Goal: Information Seeking & Learning: Learn about a topic

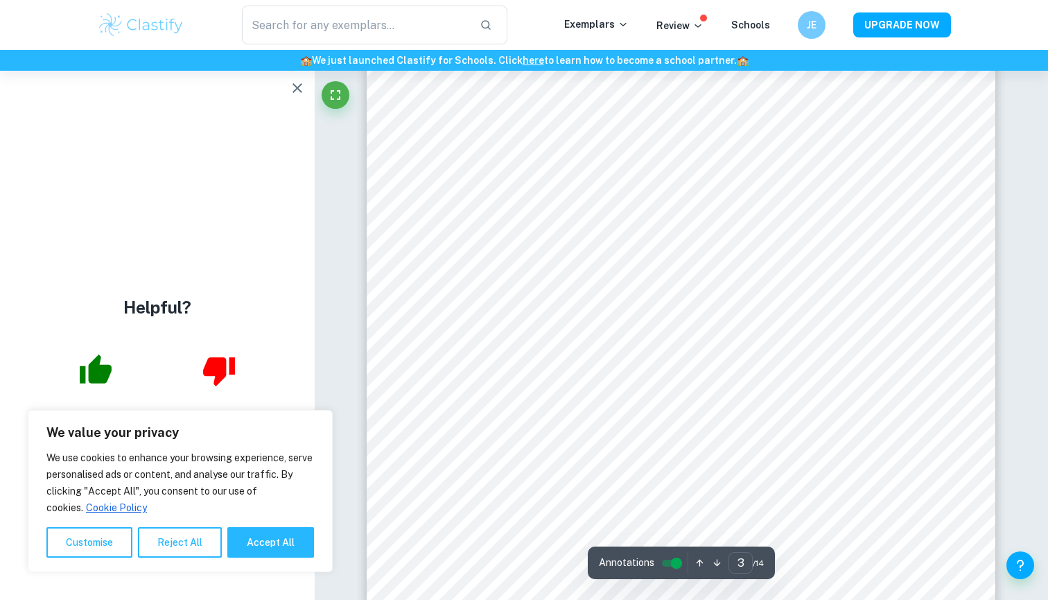
scroll to position [2527, 1]
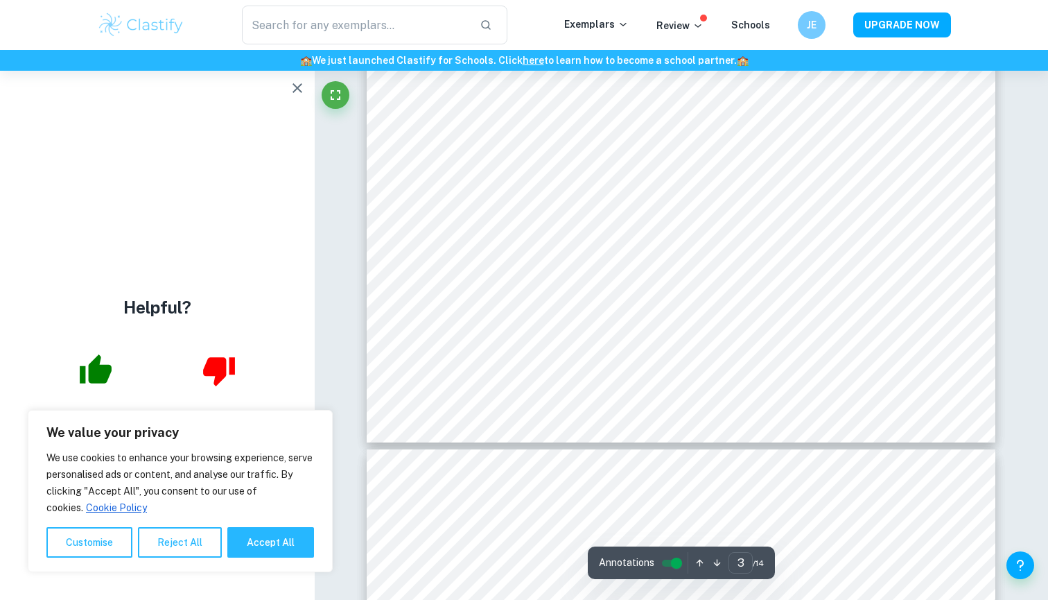
type input "4"
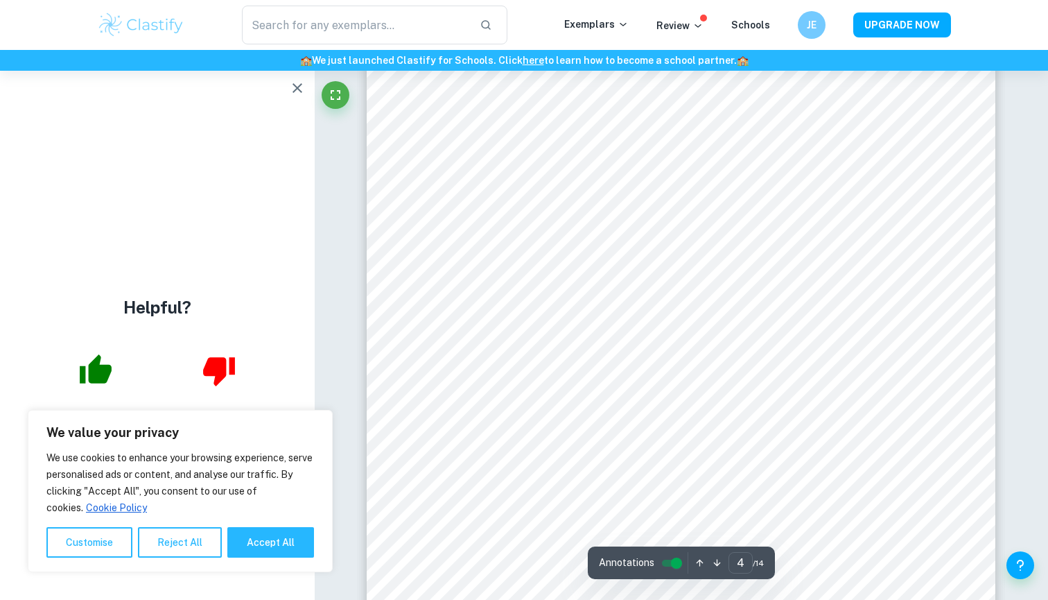
scroll to position [2927, 0]
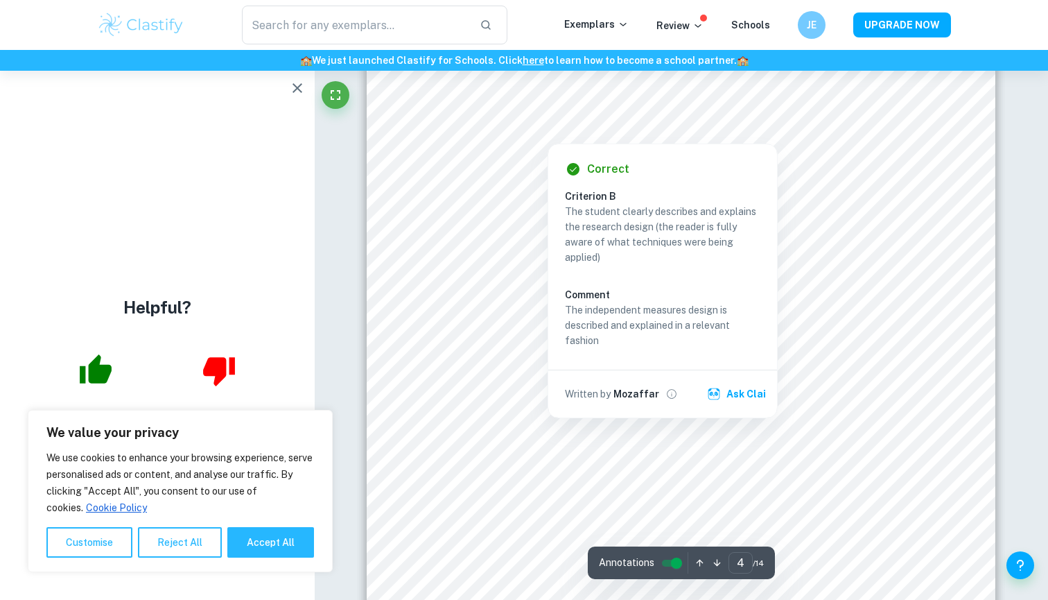
drag, startPoint x: 455, startPoint y: 128, endPoint x: 650, endPoint y: 133, distance: 194.9
click at [650, 133] on div at bounding box center [547, 132] width 209 height 15
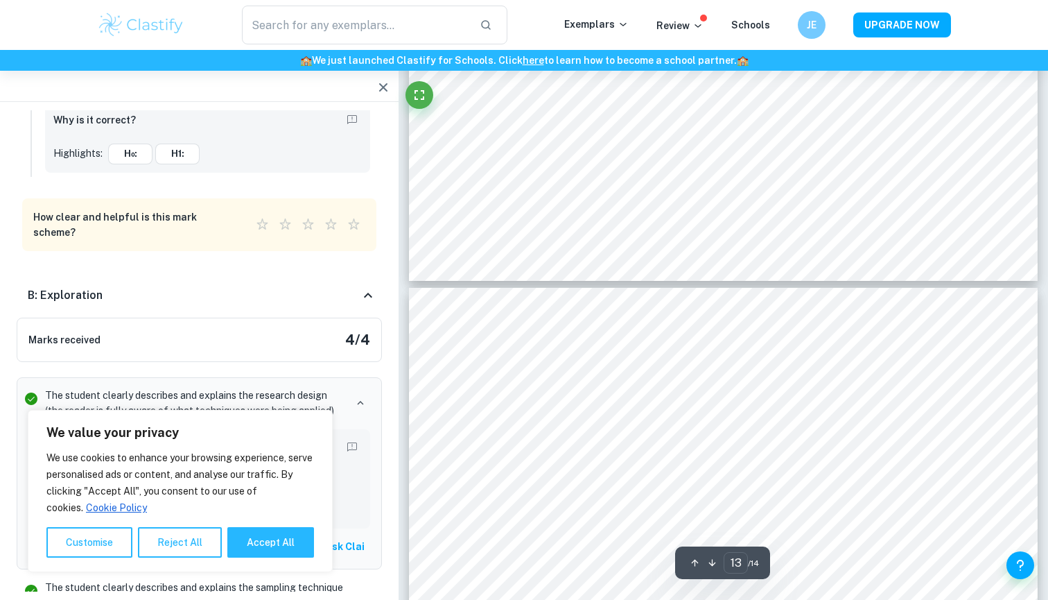
scroll to position [10660, 1]
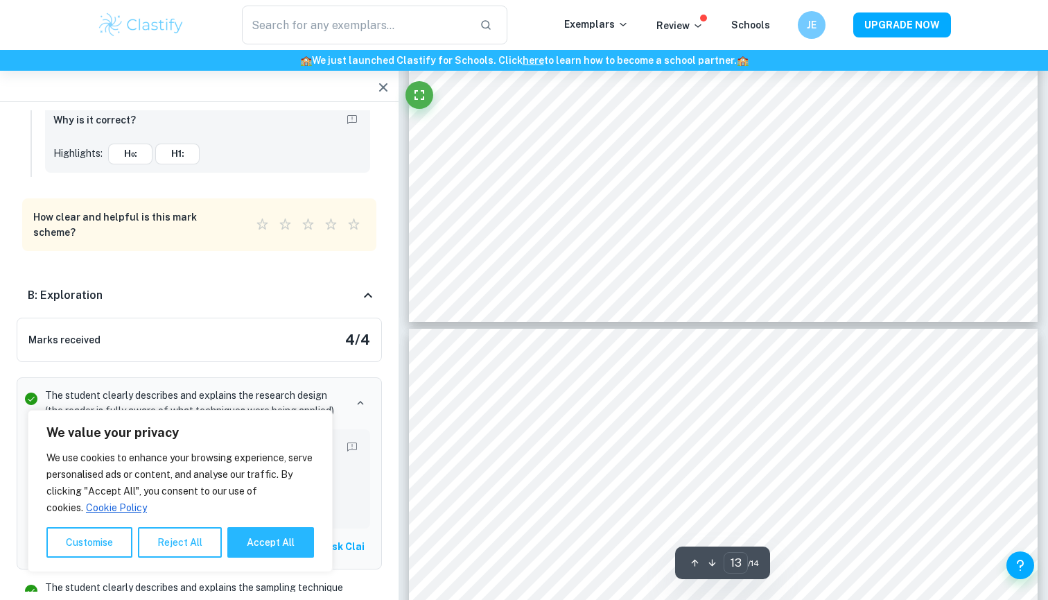
type input "14"
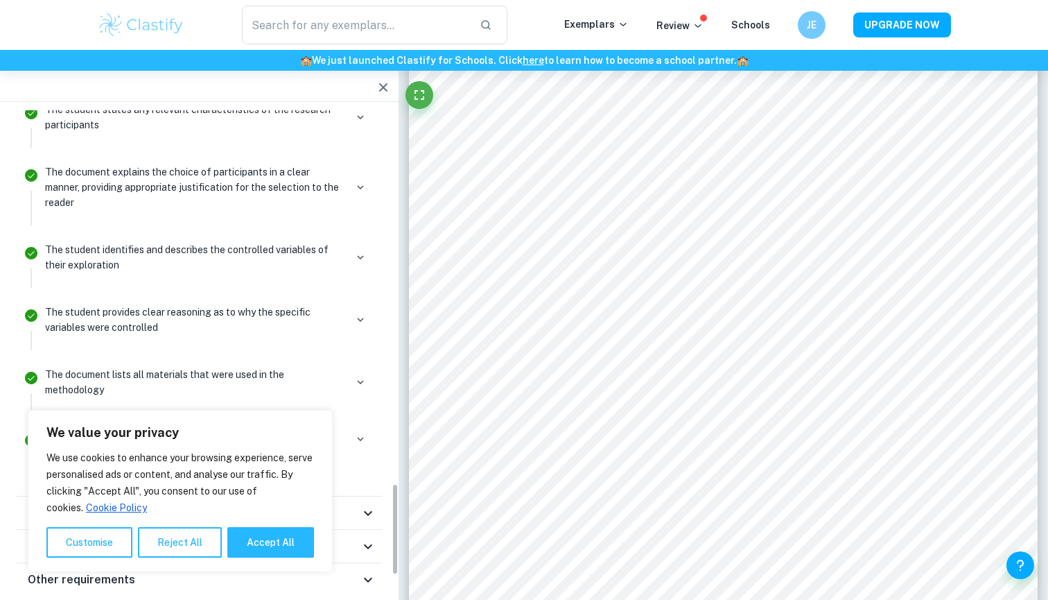
scroll to position [1959, 0]
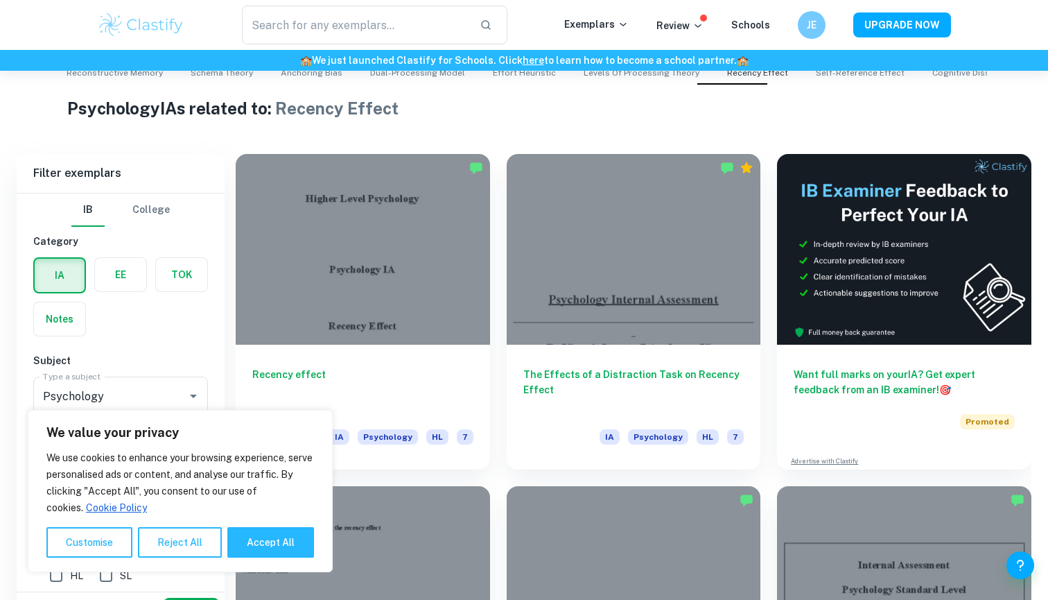
scroll to position [356, 0]
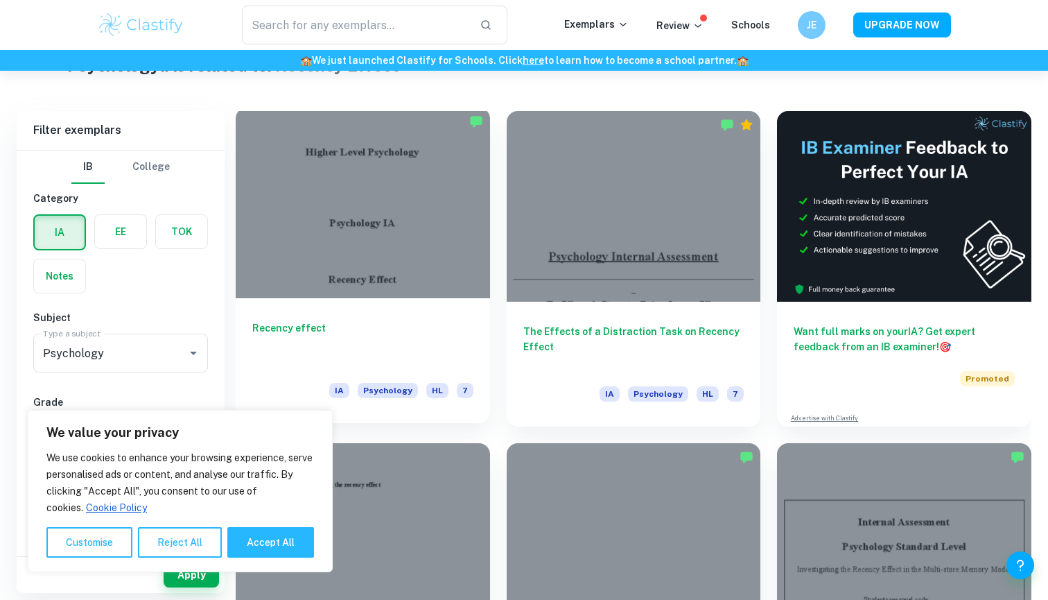
click at [453, 324] on h6 "Recency effect" at bounding box center [362, 343] width 221 height 46
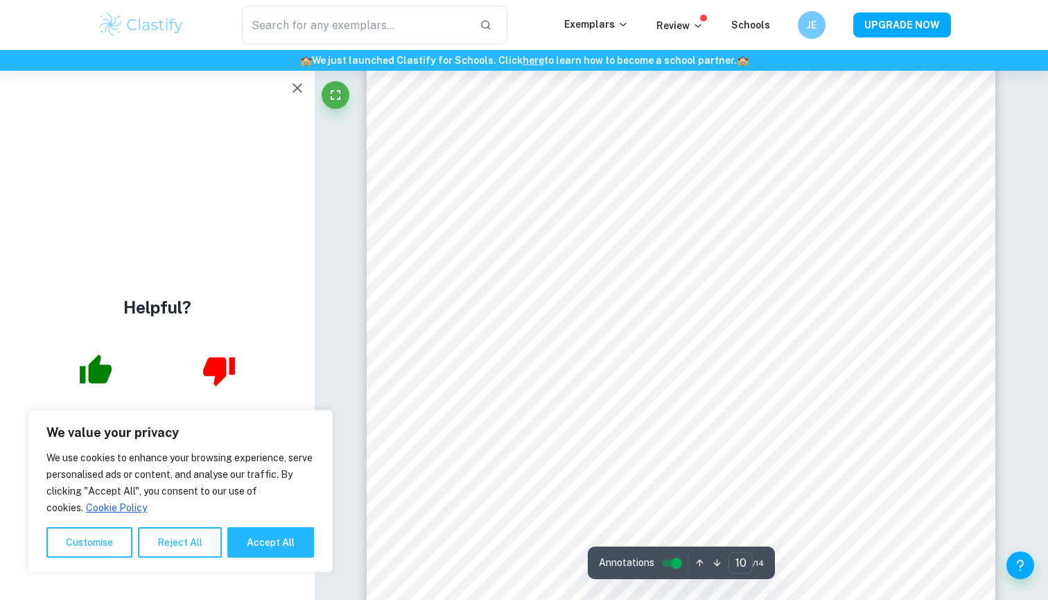
scroll to position [8052, 0]
type input "9"
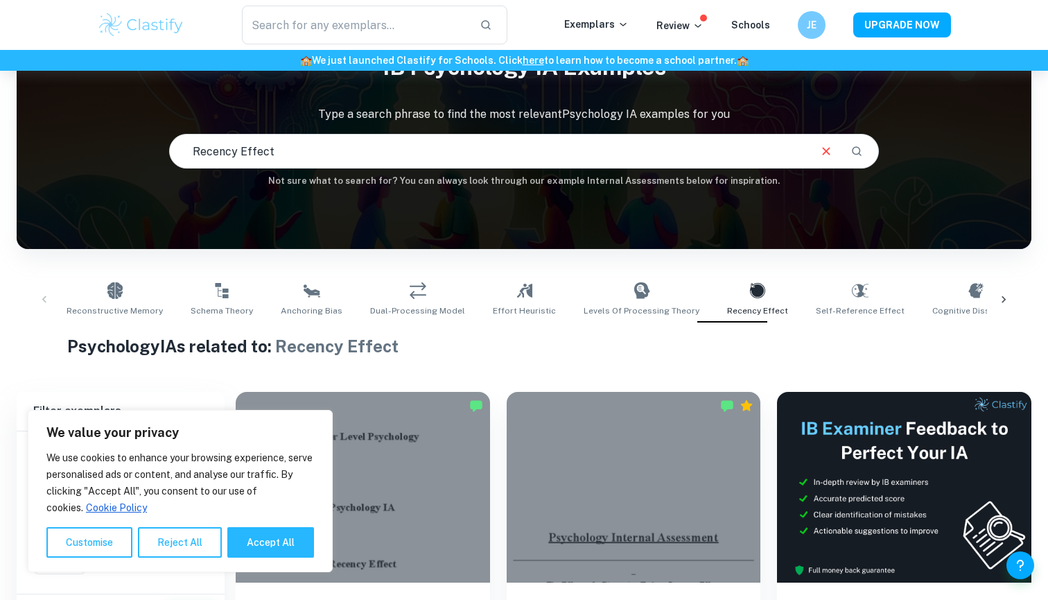
scroll to position [122, 0]
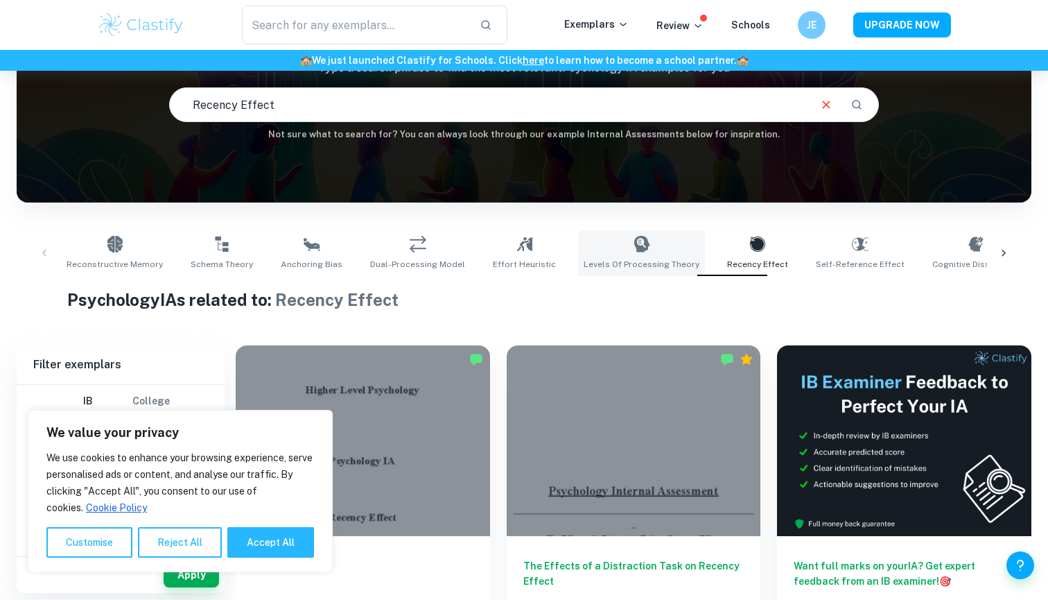
click at [620, 272] on link "Levels of Processing Theory" at bounding box center [641, 253] width 127 height 46
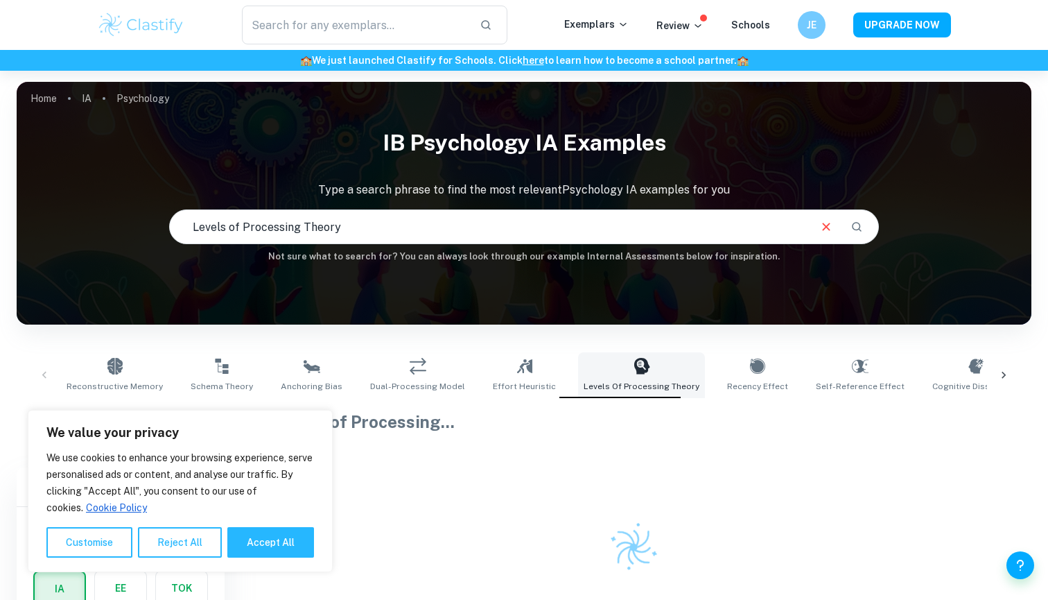
scroll to position [65, 0]
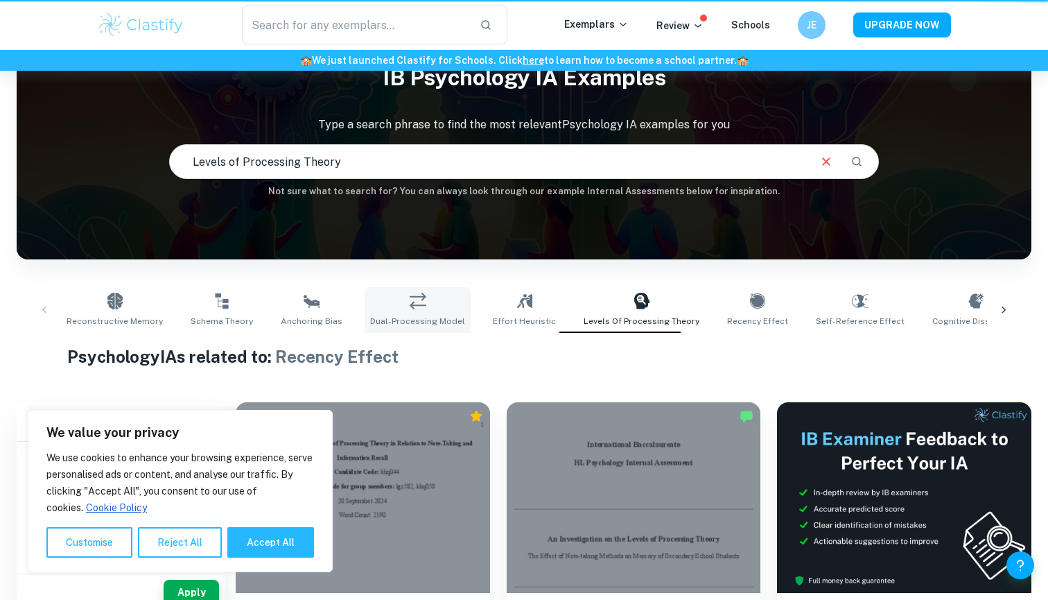
type input "Recency Effect"
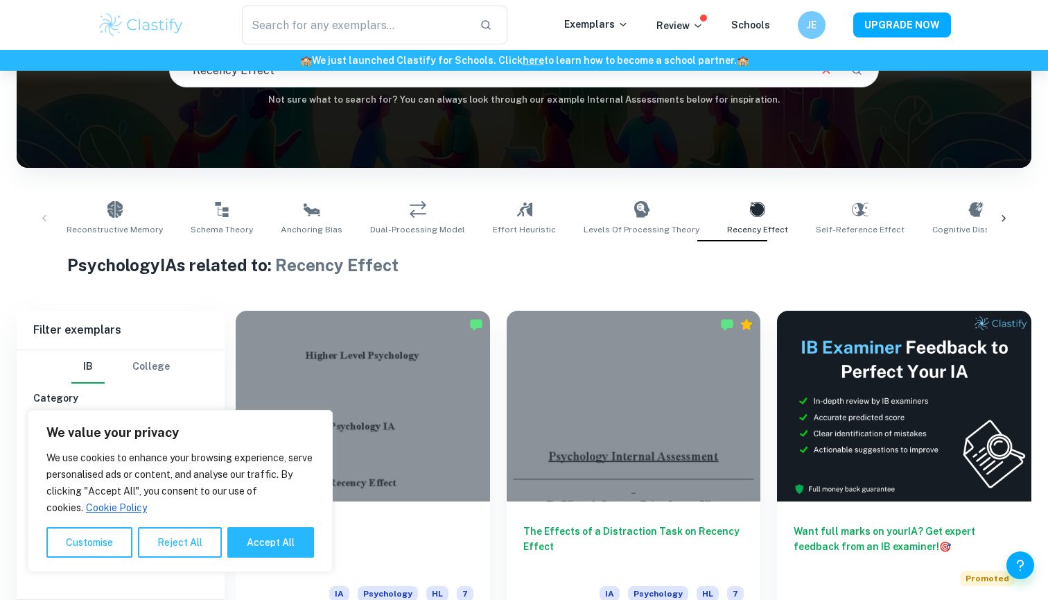
scroll to position [202, 0]
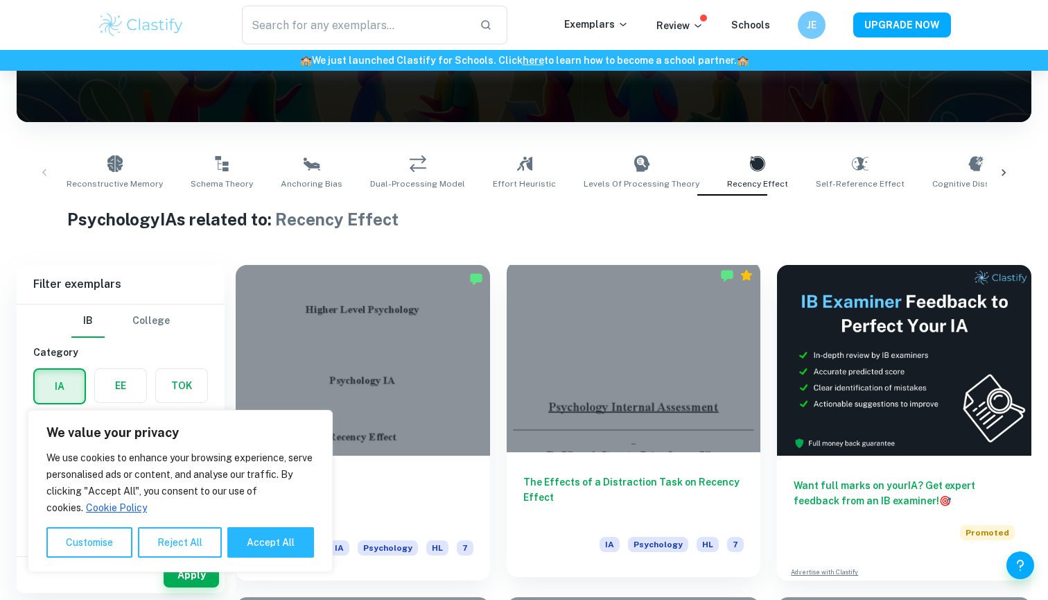
click at [669, 374] on div at bounding box center [634, 356] width 254 height 191
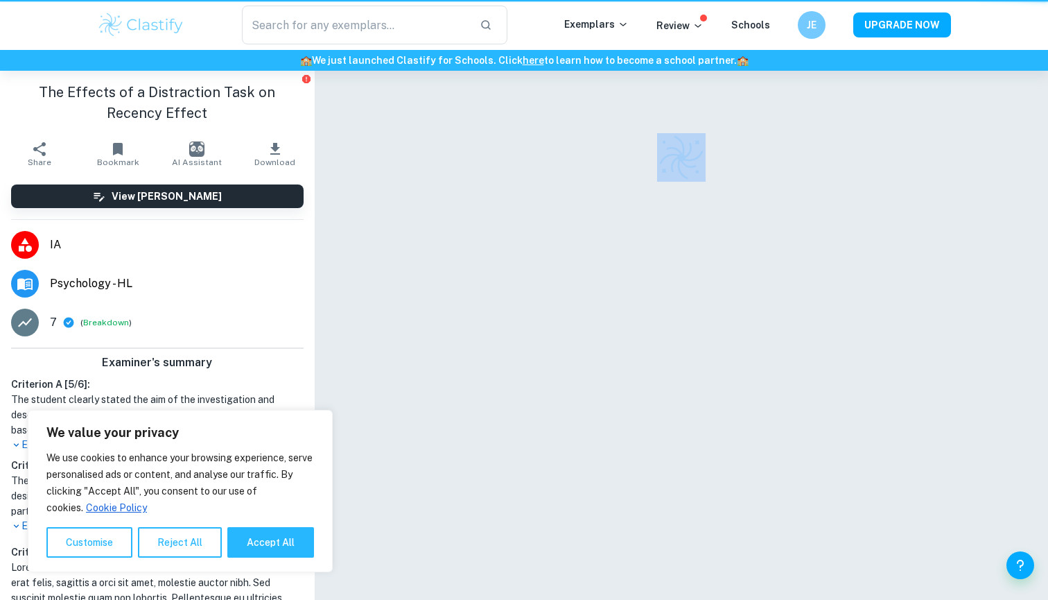
click at [669, 374] on div at bounding box center [681, 353] width 629 height 564
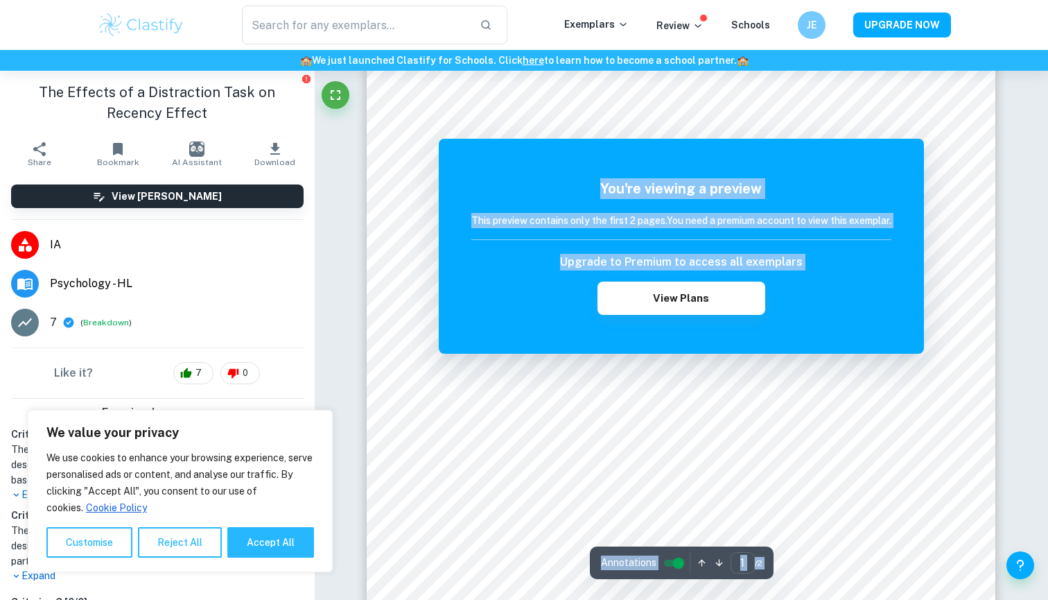
scroll to position [172, 0]
click at [669, 309] on button "View Plans" at bounding box center [682, 297] width 168 height 33
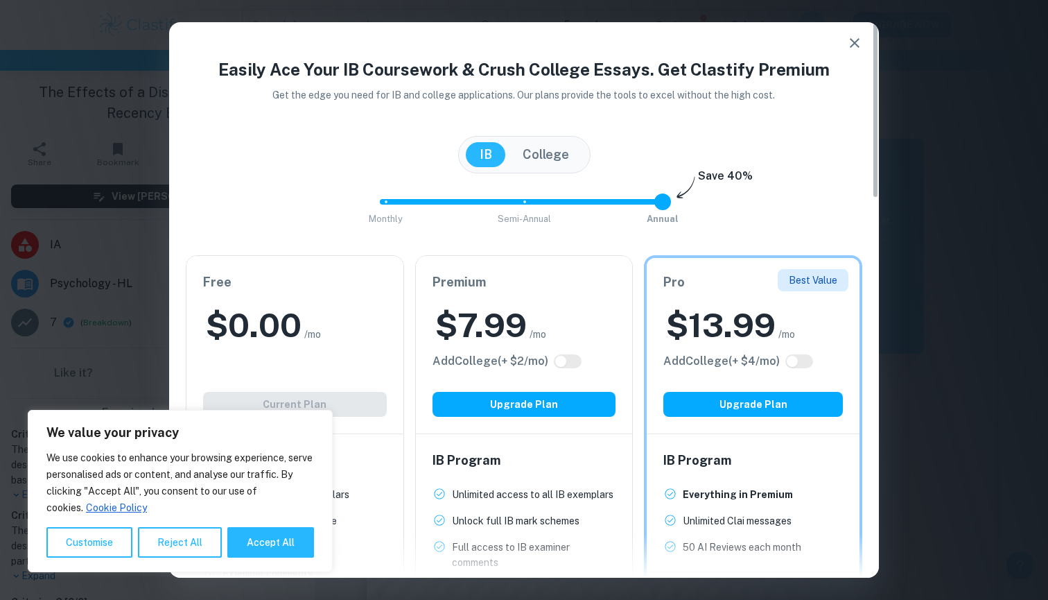
click at [856, 46] on icon "button" at bounding box center [854, 43] width 17 height 17
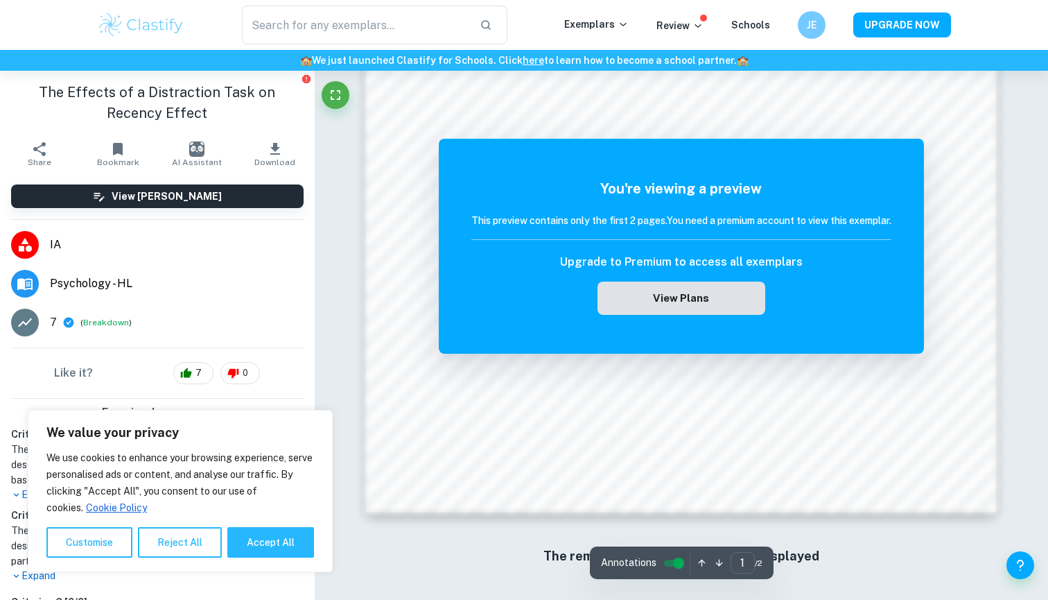
scroll to position [1215, 0]
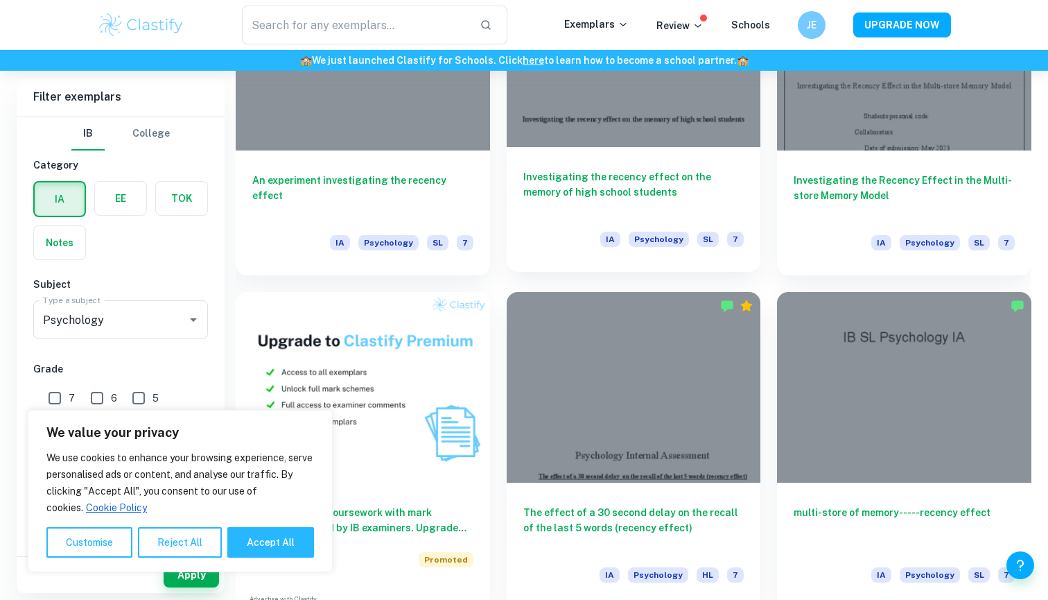
scroll to position [847, 0]
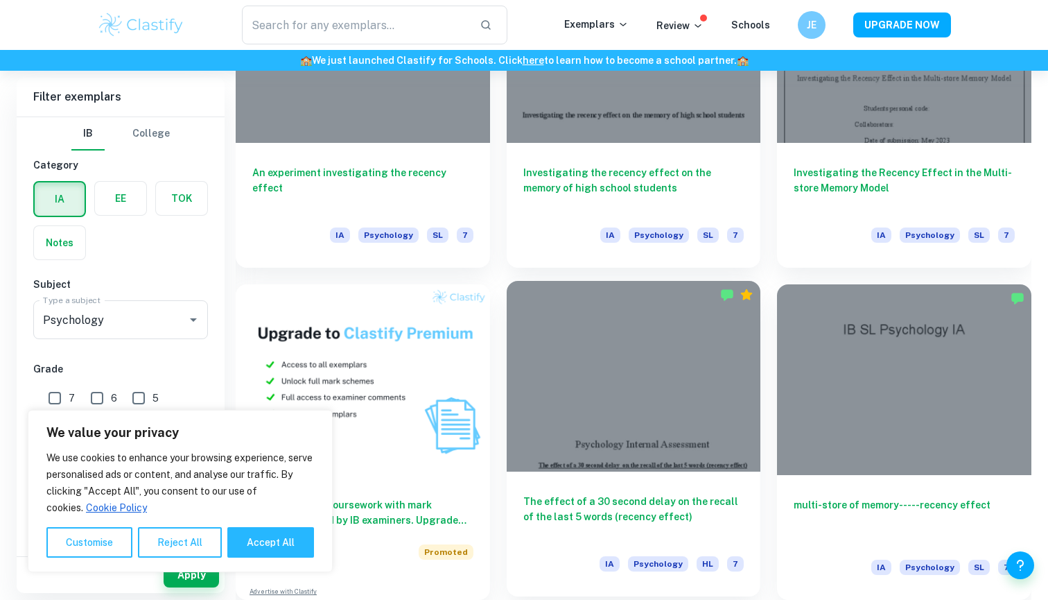
click at [623, 423] on div at bounding box center [634, 376] width 254 height 191
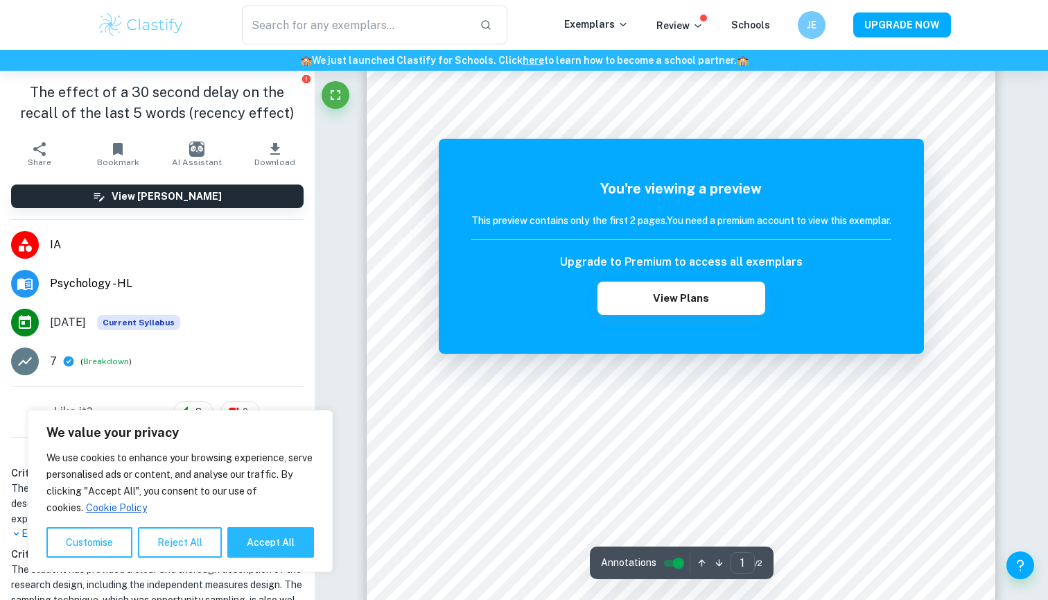
scroll to position [161, 0]
click at [637, 295] on button "View Plans" at bounding box center [682, 297] width 168 height 33
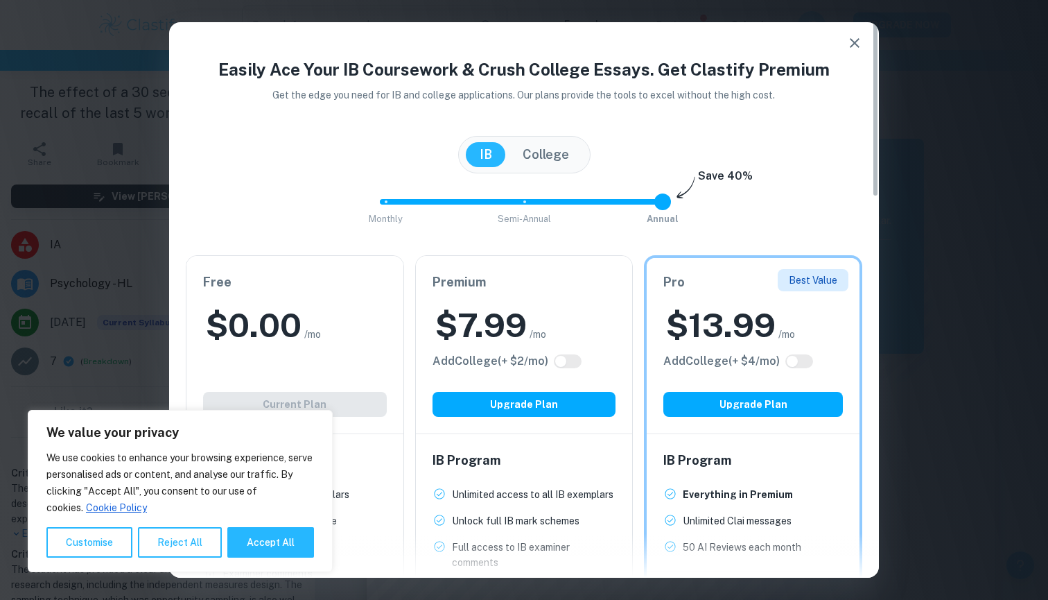
scroll to position [-1, 0]
click at [859, 46] on icon "button" at bounding box center [854, 43] width 17 height 17
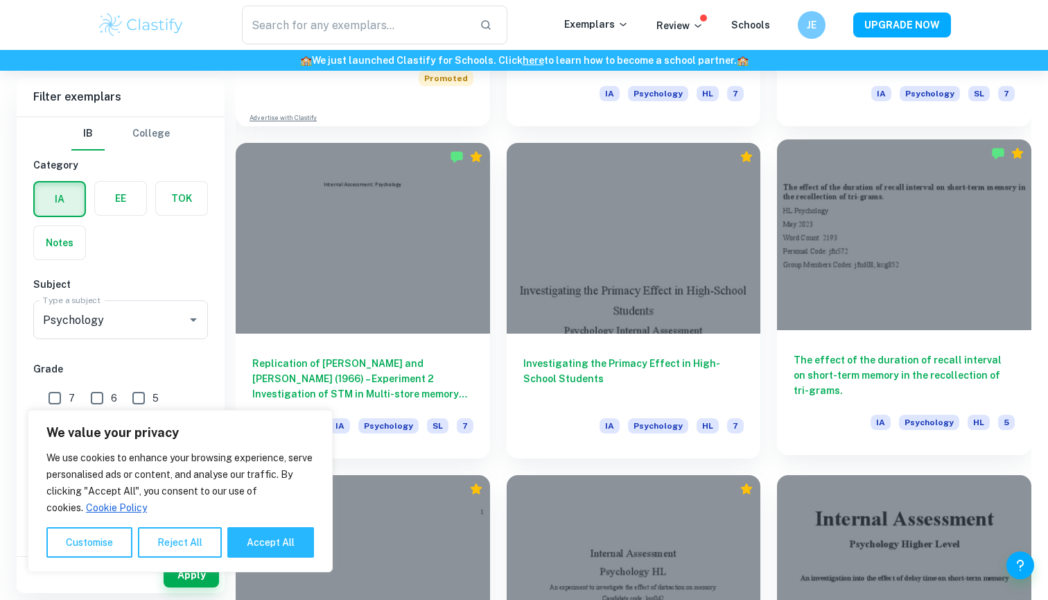
scroll to position [1339, 0]
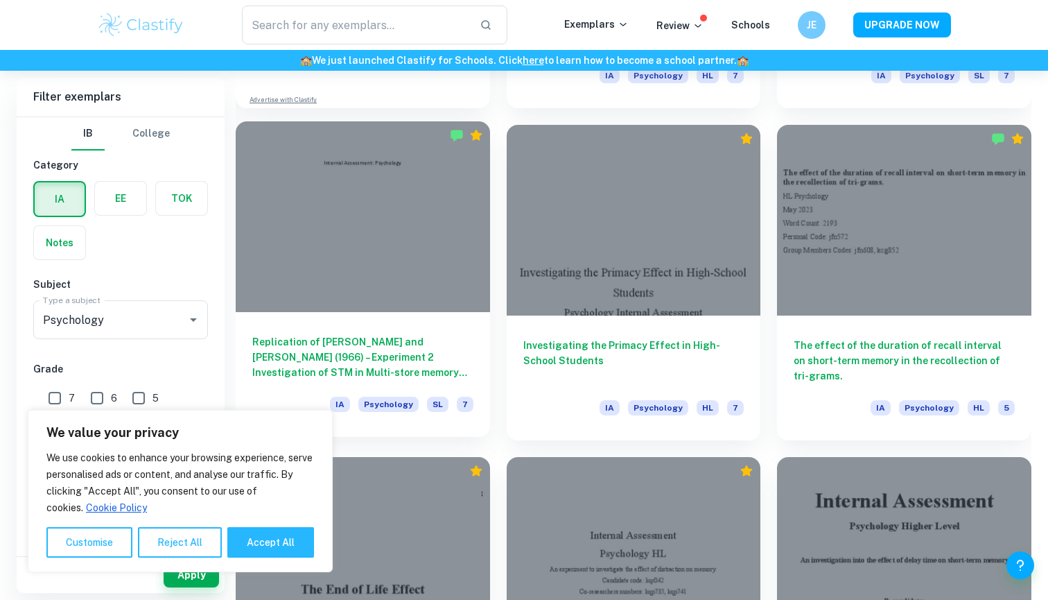
click at [373, 352] on h6 "Replication of [PERSON_NAME] and [PERSON_NAME] (1966) – Experiment 2 Investigat…" at bounding box center [362, 357] width 221 height 46
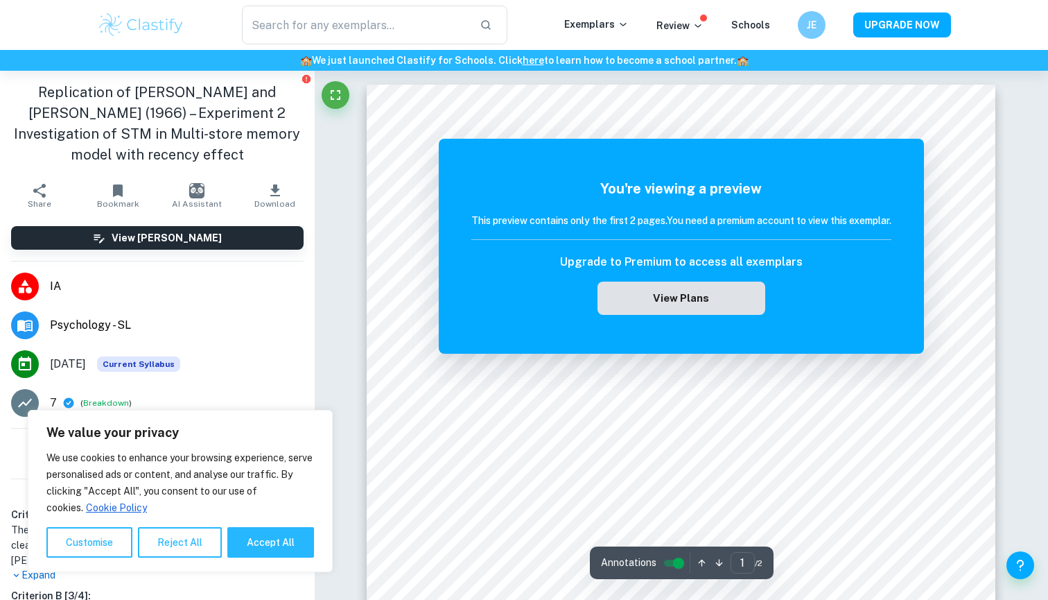
click at [629, 290] on button "View Plans" at bounding box center [682, 297] width 168 height 33
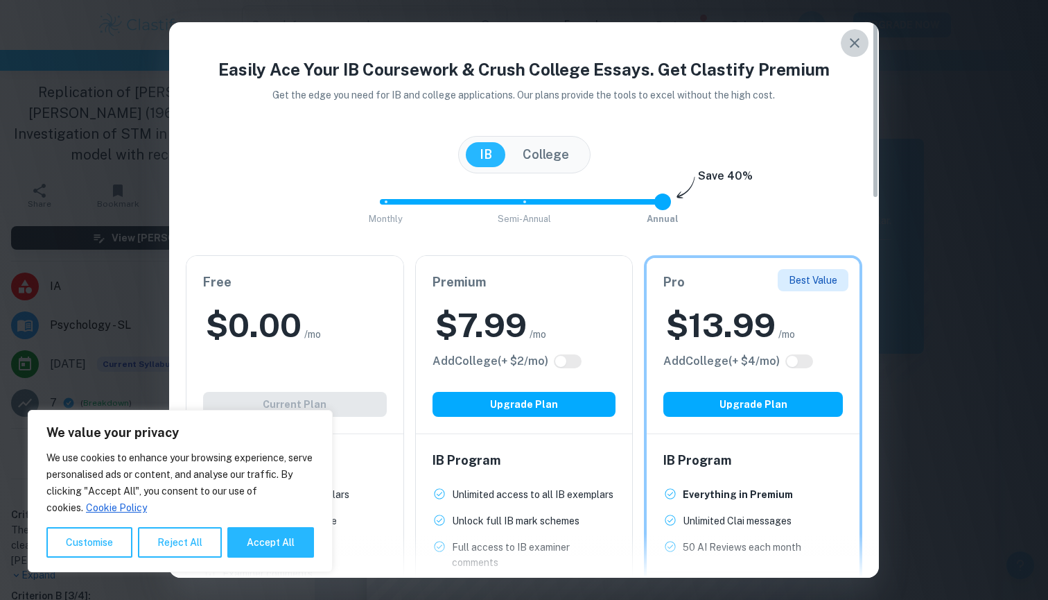
click at [855, 49] on icon "button" at bounding box center [854, 43] width 17 height 17
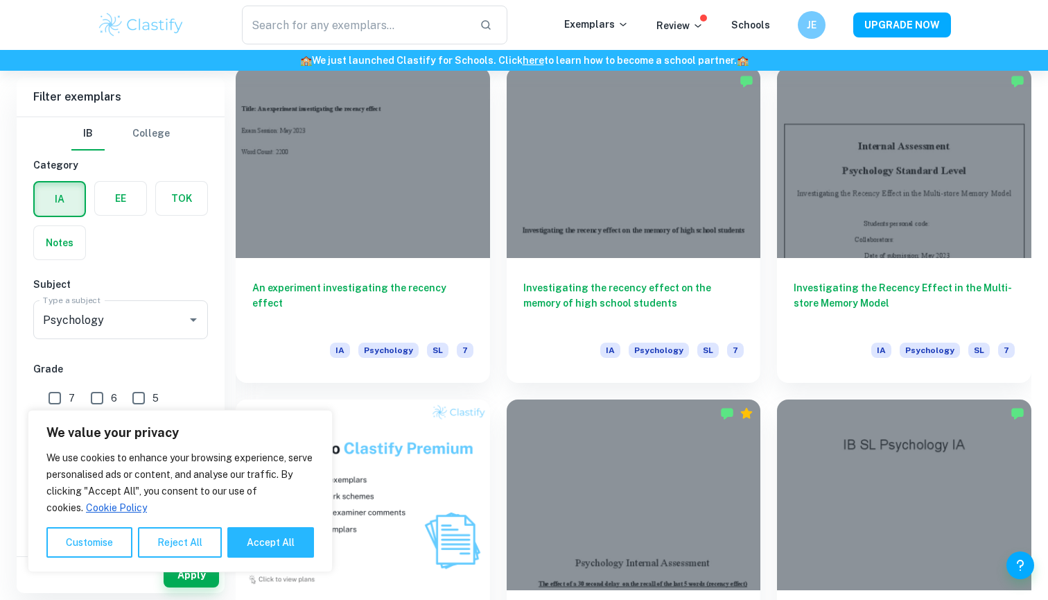
scroll to position [735, 0]
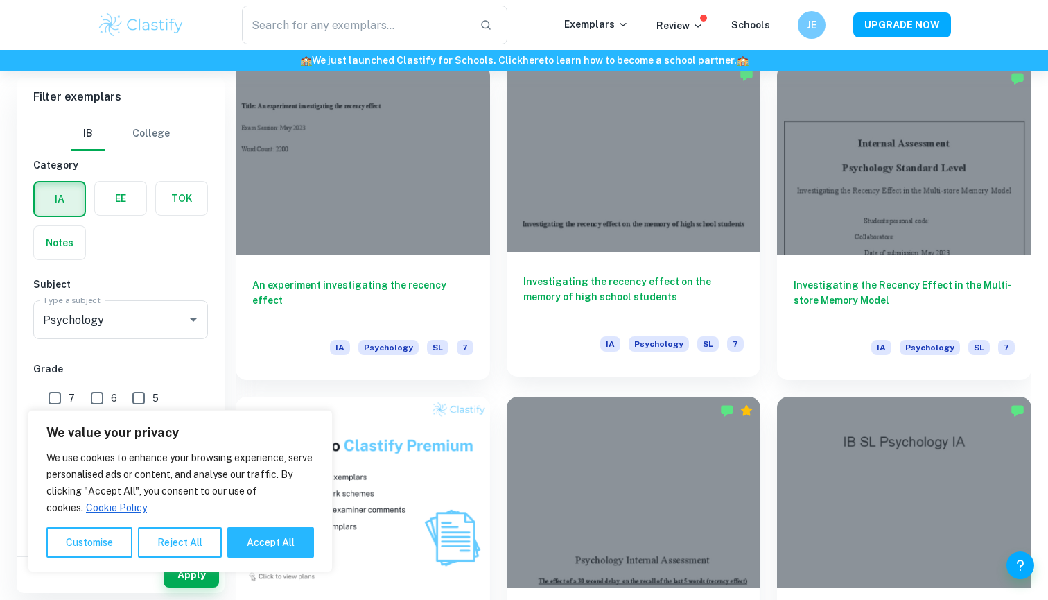
click at [658, 300] on h6 "Investigating the recency effect on the memory of high school students" at bounding box center [633, 297] width 221 height 46
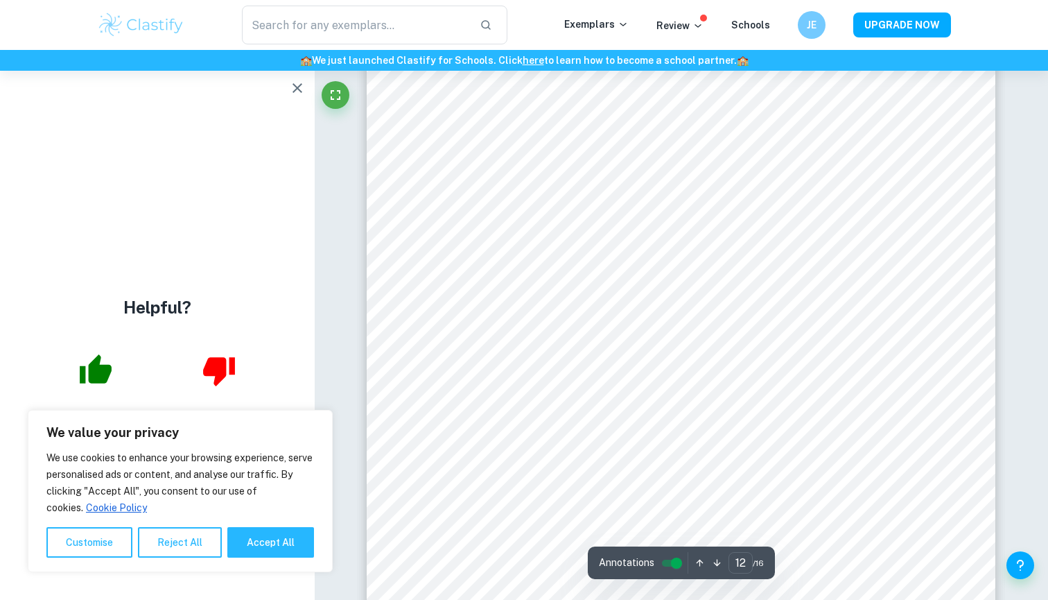
scroll to position [10385, 1]
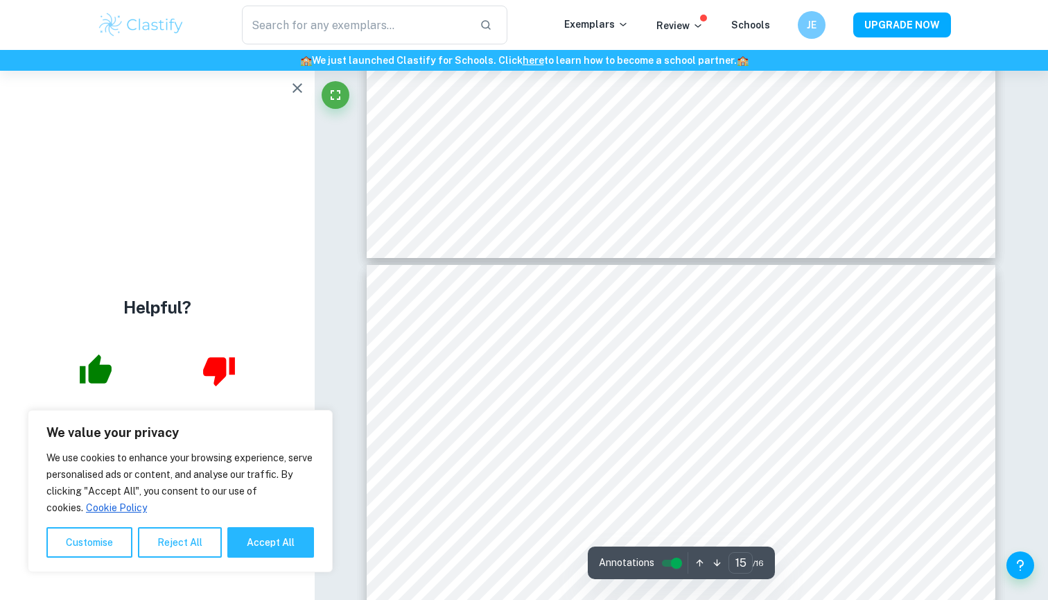
type input "16"
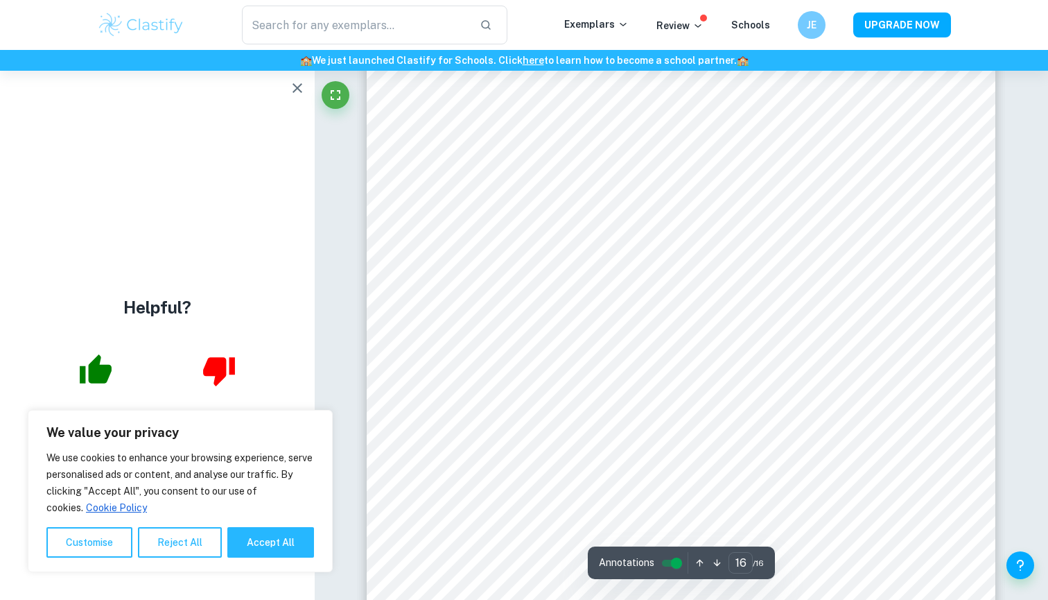
scroll to position [14101, 0]
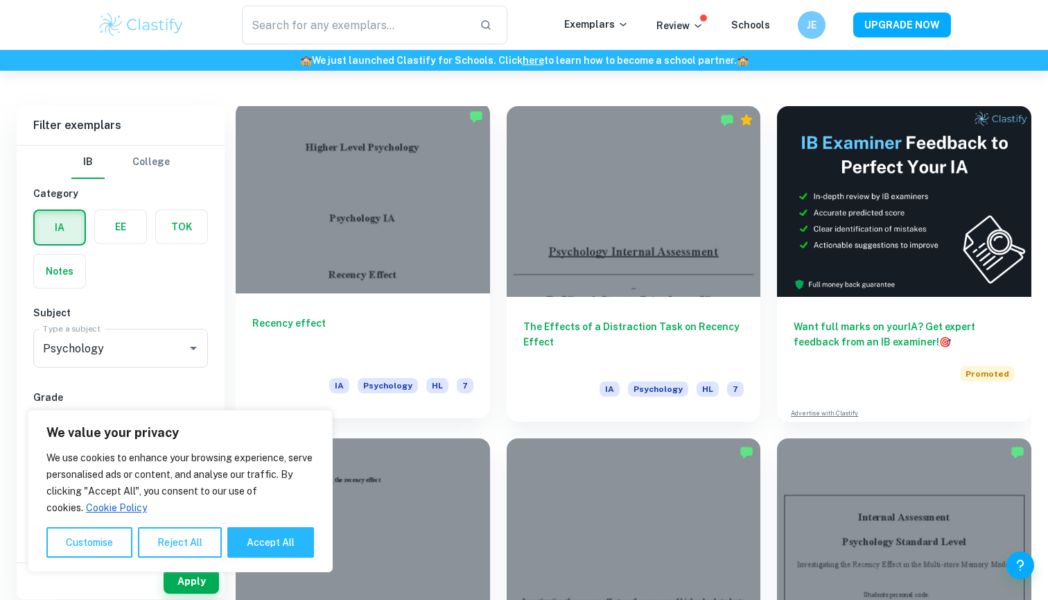
scroll to position [372, 0]
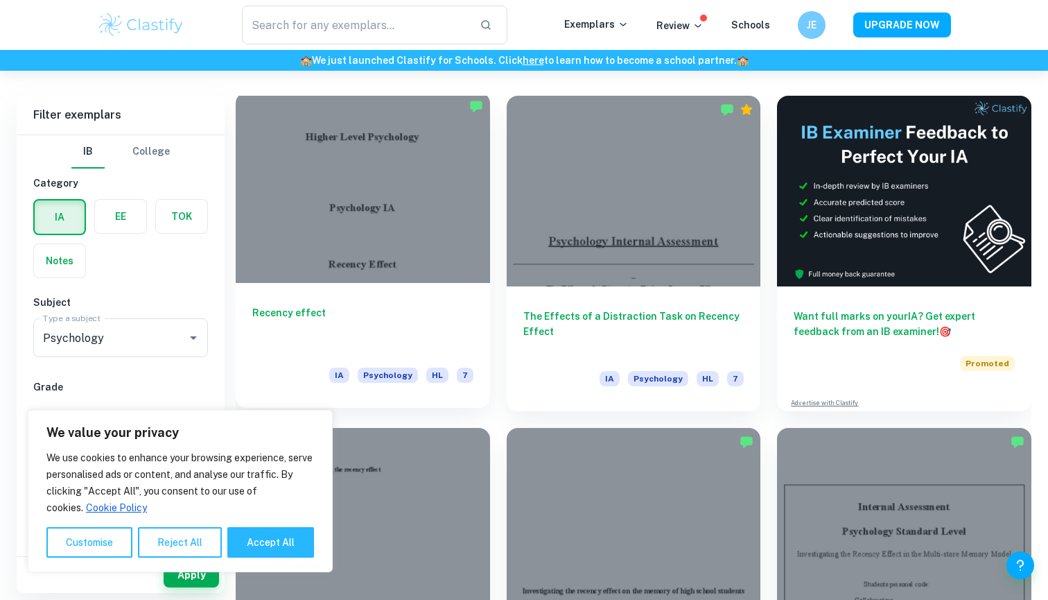
click at [391, 223] on div at bounding box center [363, 187] width 254 height 191
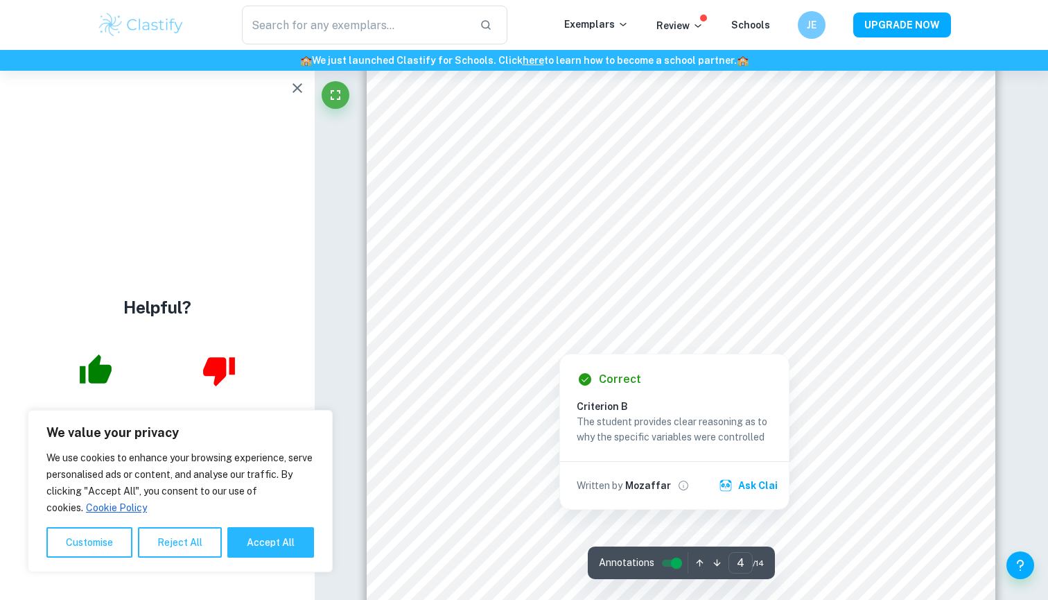
scroll to position [3088, 0]
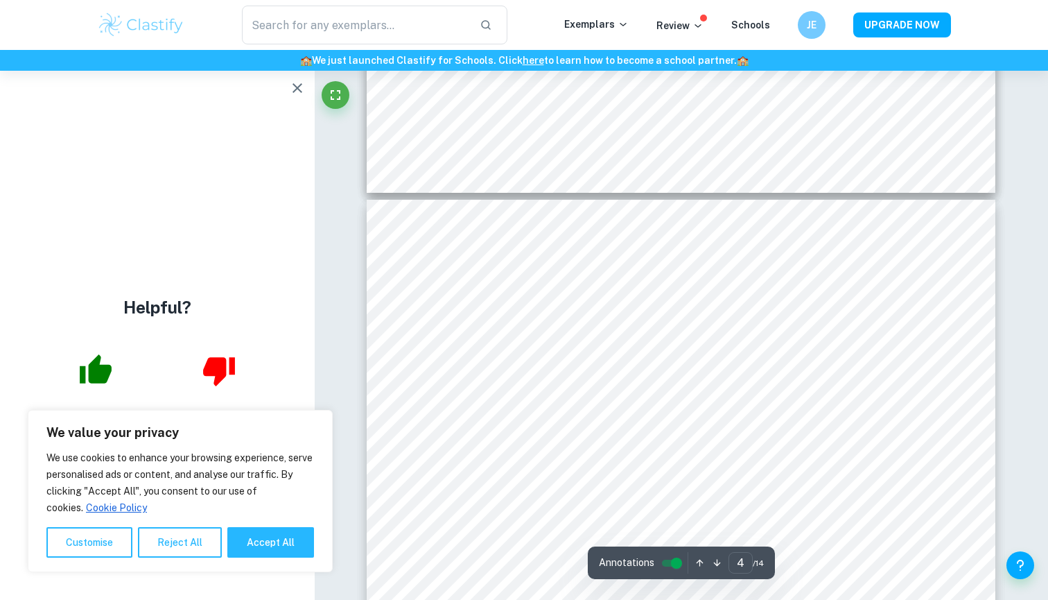
type input "5"
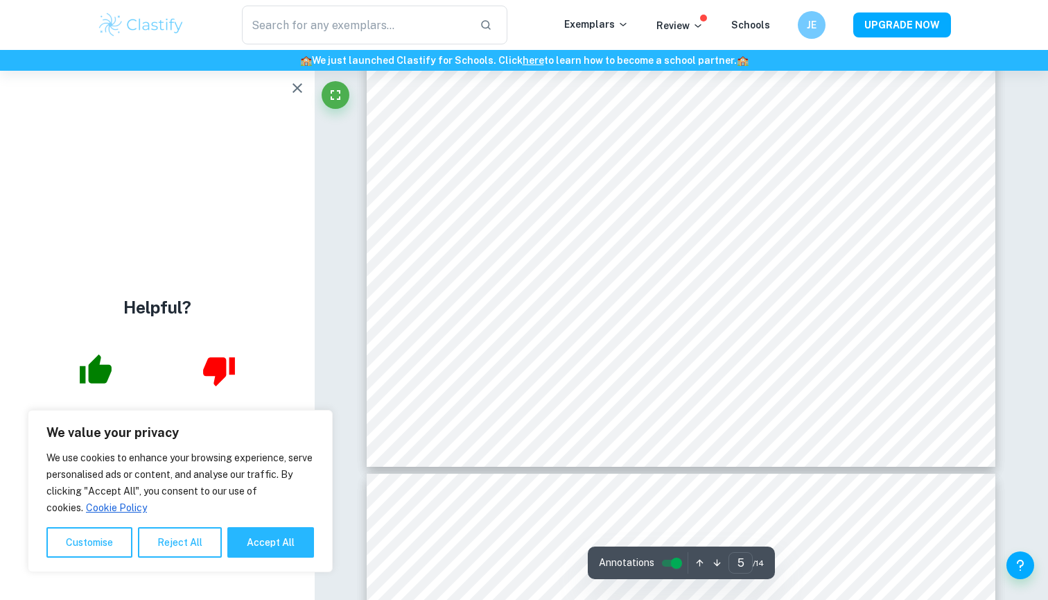
scroll to position [4307, 0]
